Goal: Transaction & Acquisition: Purchase product/service

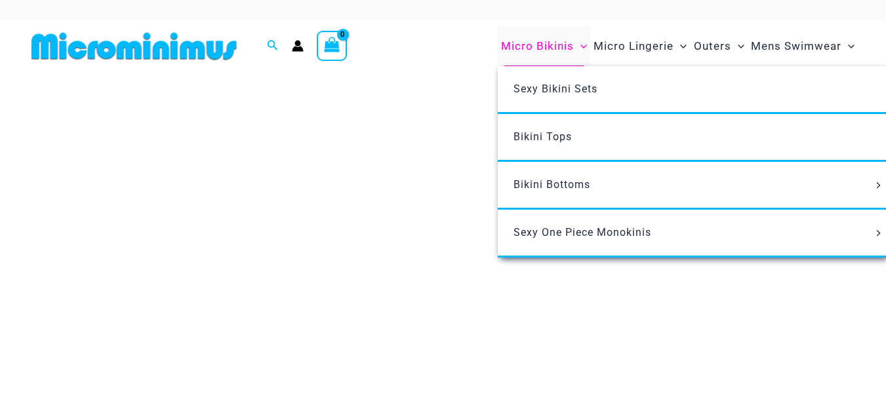
click at [548, 44] on span "Micro Bikinis" at bounding box center [537, 46] width 73 height 33
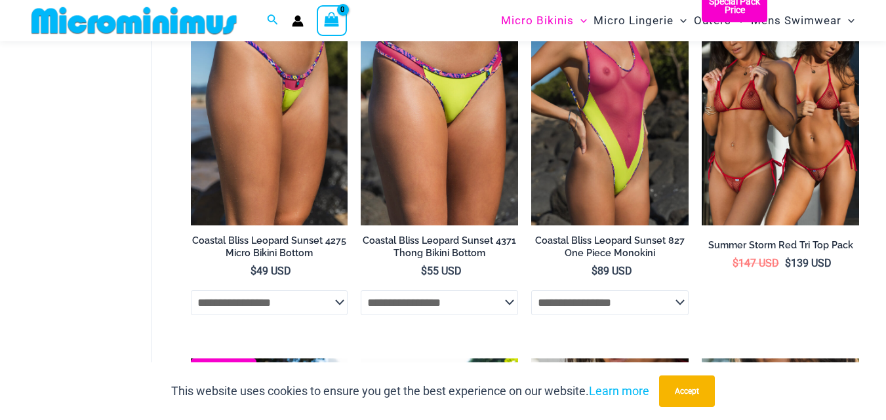
scroll to position [2302, 0]
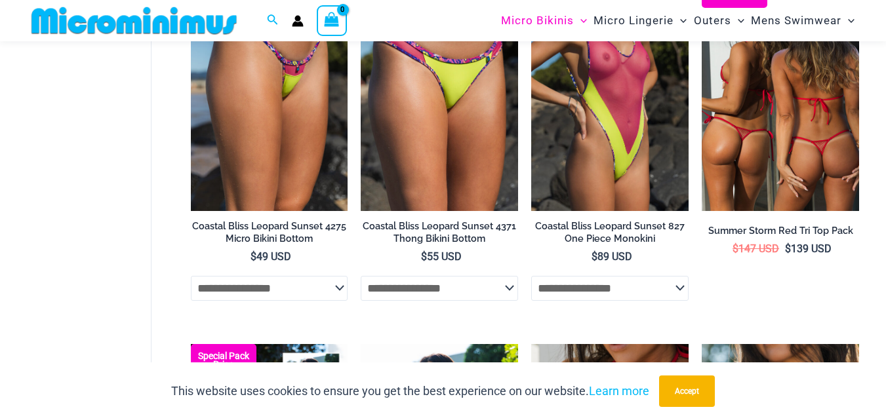
click at [747, 174] on img at bounding box center [780, 93] width 157 height 236
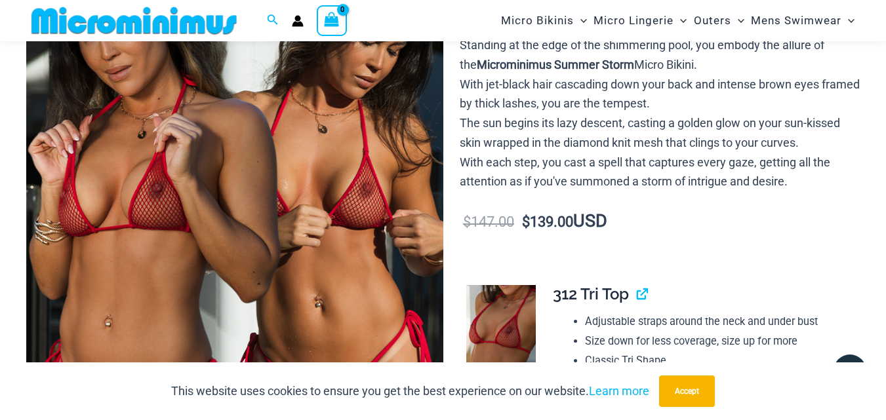
scroll to position [185, 0]
